Goal: Information Seeking & Learning: Learn about a topic

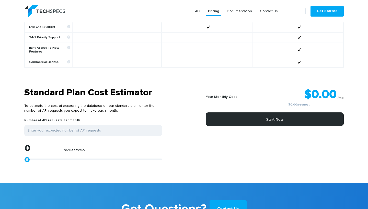
scroll to position [369, 0]
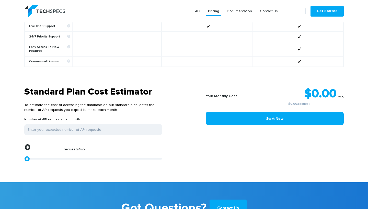
type input "1113"
type input "1299"
type input "1484"
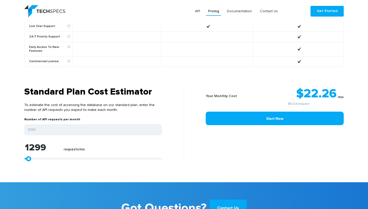
type input "1484"
type input "1670"
type input "2041"
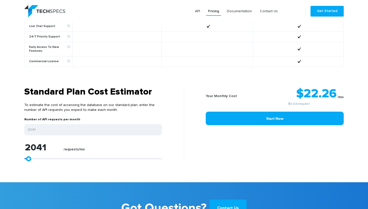
type input "2412"
type input "2597"
type input "2783"
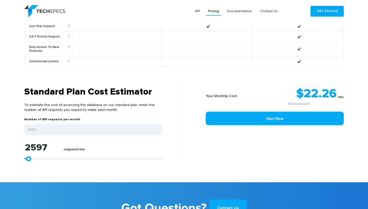
type input "2783"
type input "2968"
type input "3154"
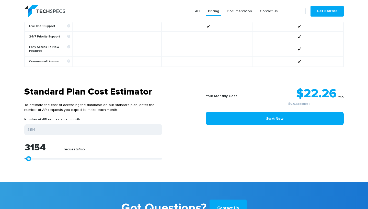
type input "3339"
type input "3525"
type input "3711"
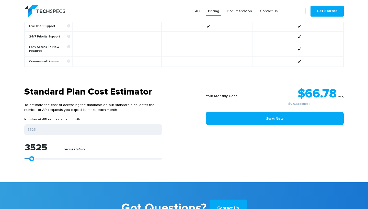
type input "3711"
type input "3896"
type input "4082"
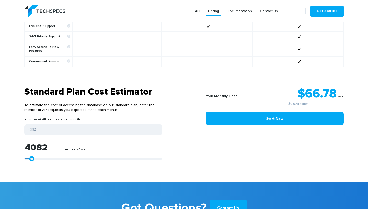
type input "4267"
type input "4453"
type input "4267"
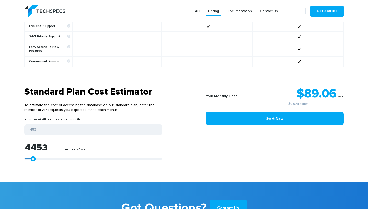
type input "4267"
type input "4082"
type input "3896"
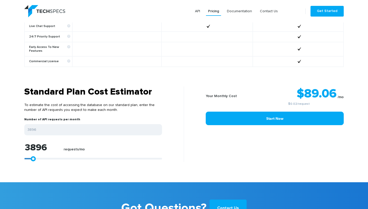
type input "3711"
type input "3525"
type input "3339"
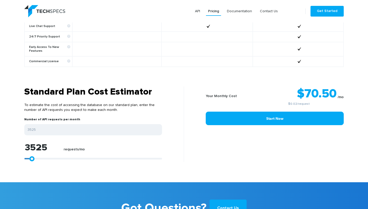
type input "3339"
type input "3154"
type input "2968"
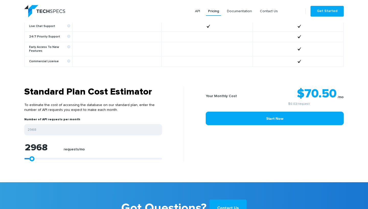
type input "2783"
type input "2597"
type input "2412"
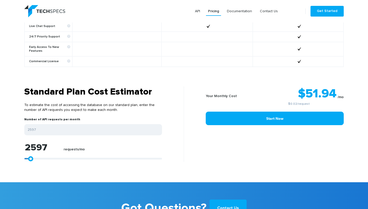
type input "2412"
type input "2226"
type input "2041"
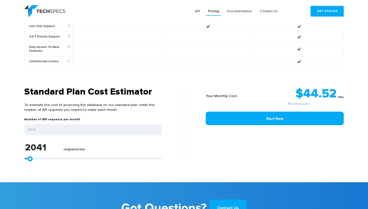
type input "1855"
type input "1670"
type input "1484"
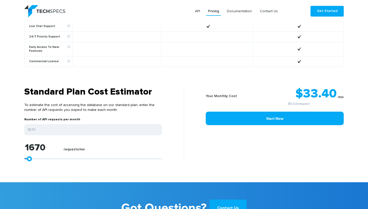
type input "1484"
type input "1299"
type input "1113"
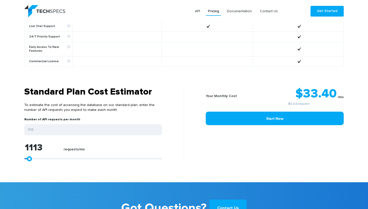
type input "928"
type input "742"
type input "557"
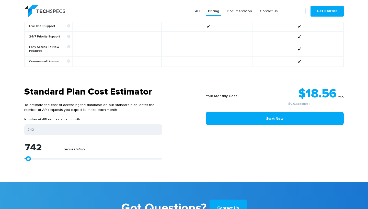
type input "557"
type input "371"
type input "186"
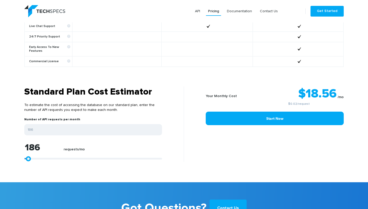
type input "0"
click at [25, 160] on link at bounding box center [27, 159] width 5 height 5
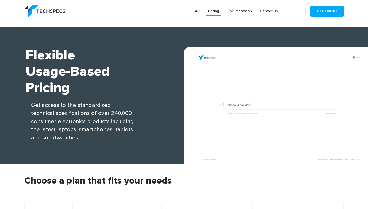
scroll to position [0, 0]
